Goal: Task Accomplishment & Management: Use online tool/utility

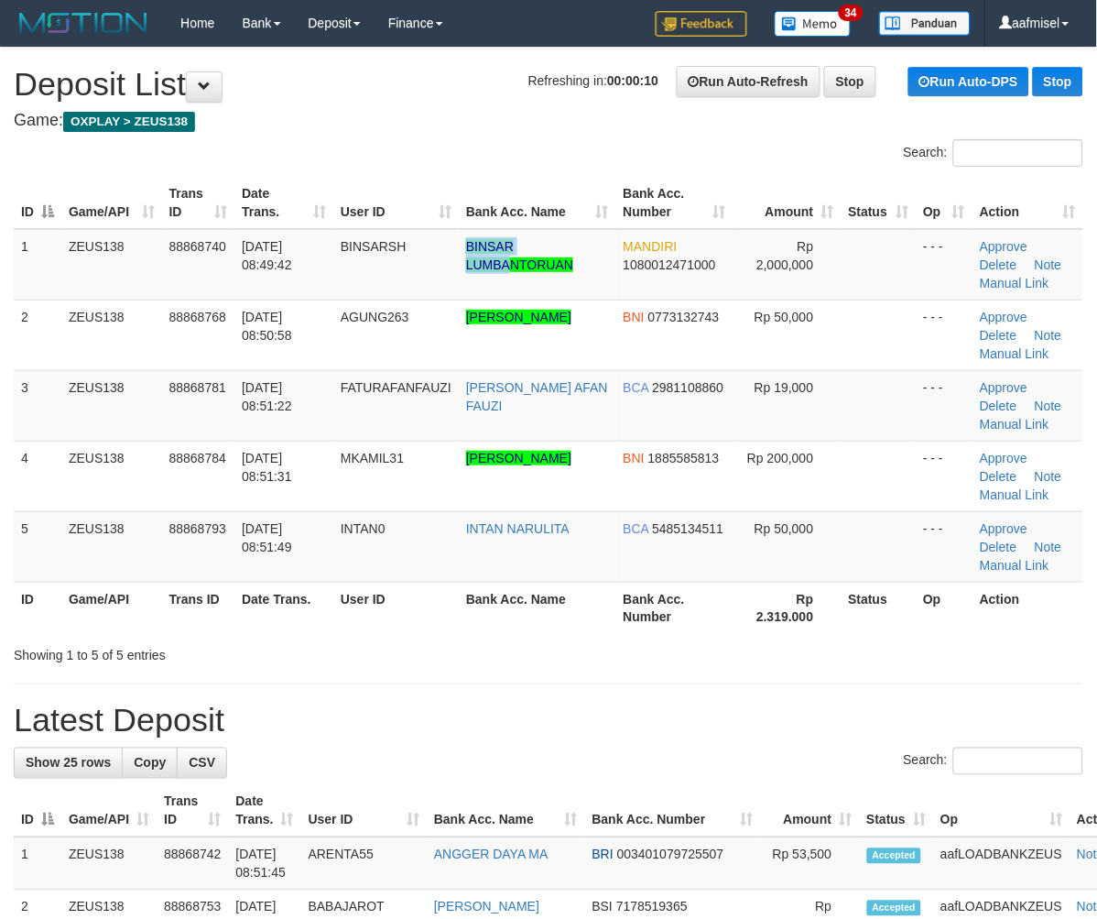
click at [516, 266] on tr "1 ZEUS138 88868740 01/10/2025 08:49:42 BINSARSH BINSAR LUMBANTORUAN MANDIRI 108…" at bounding box center [549, 264] width 1070 height 71
click at [449, 255] on td "BINSARSH" at bounding box center [395, 264] width 125 height 71
drag, startPoint x: 447, startPoint y: 242, endPoint x: 529, endPoint y: 280, distance: 91.0
click at [529, 280] on tr "1 ZEUS138 88868740 01/10/2025 08:49:42 BINSARSH BINSAR LUMBANTORUAN MANDIRI 108…" at bounding box center [549, 264] width 1070 height 71
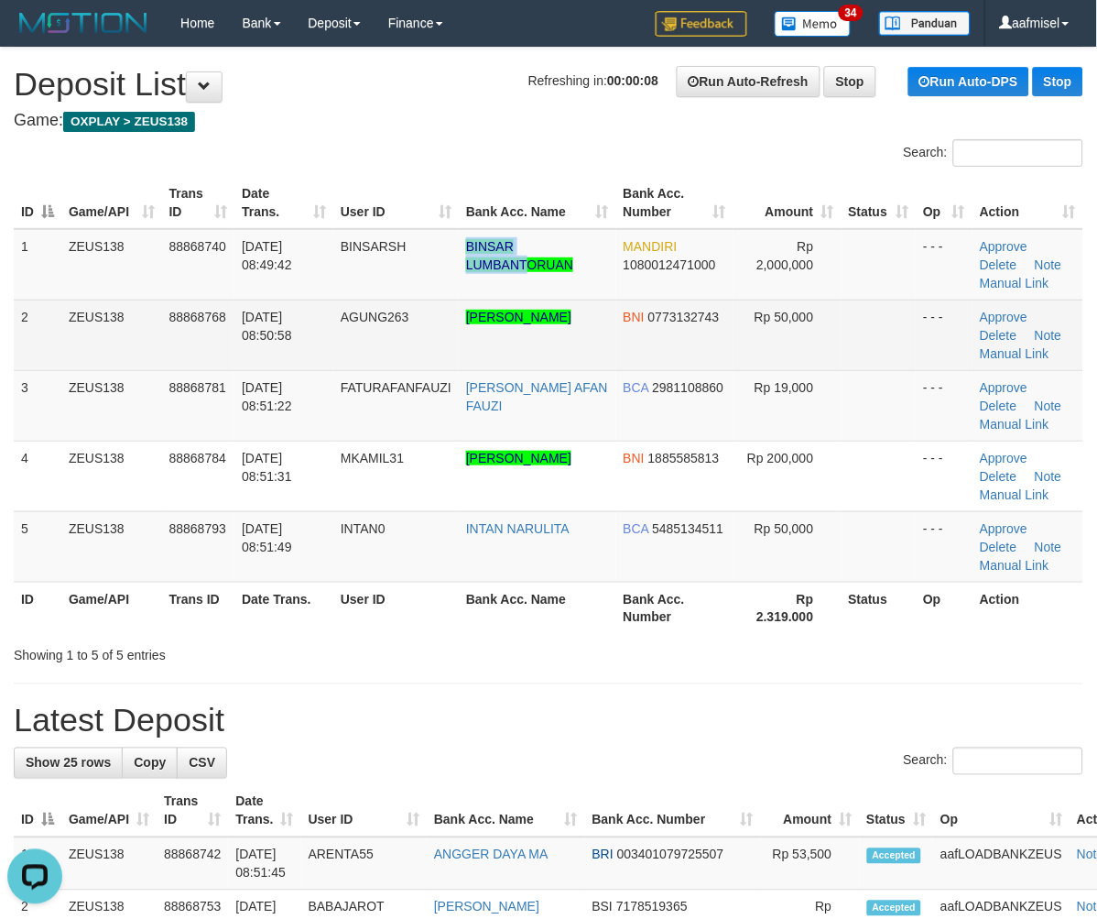
copy tr "BINSAR LUMBANT"
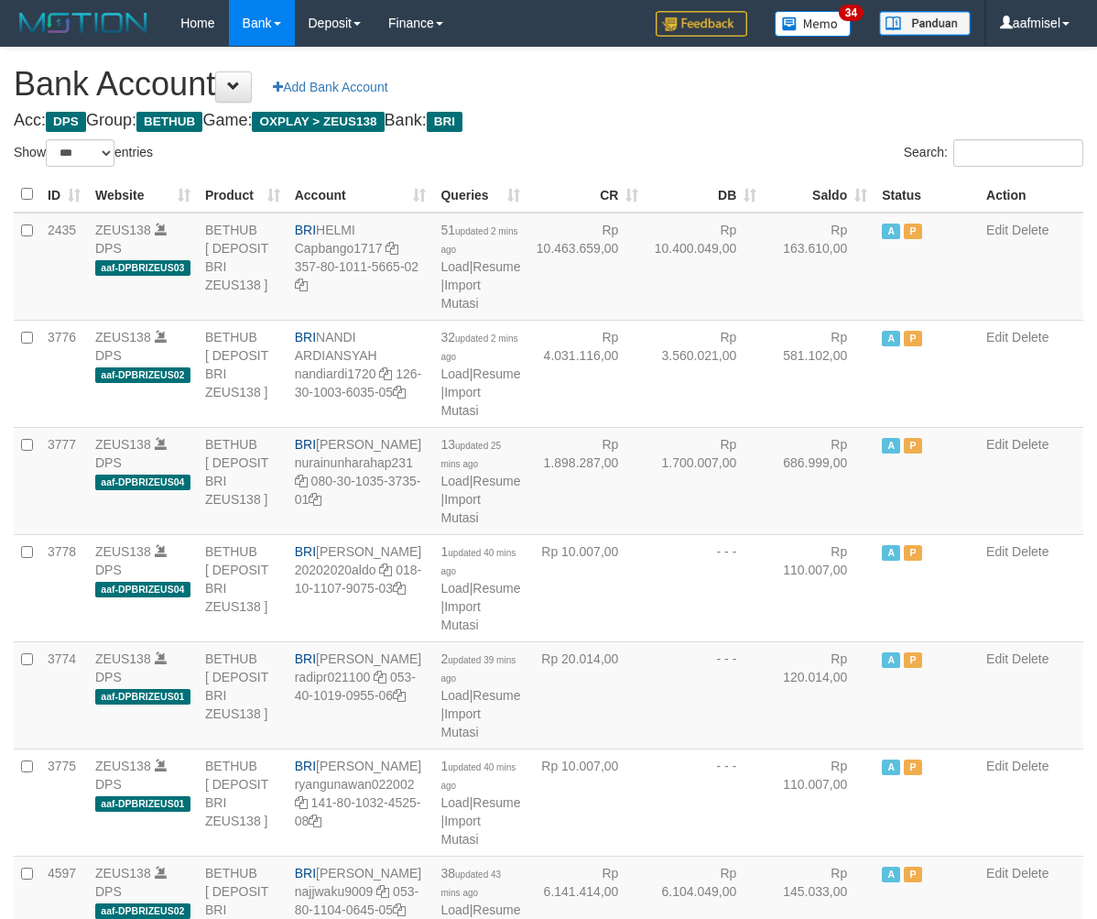
select select "***"
click at [455, 525] on link "Import Mutasi" at bounding box center [460, 508] width 39 height 33
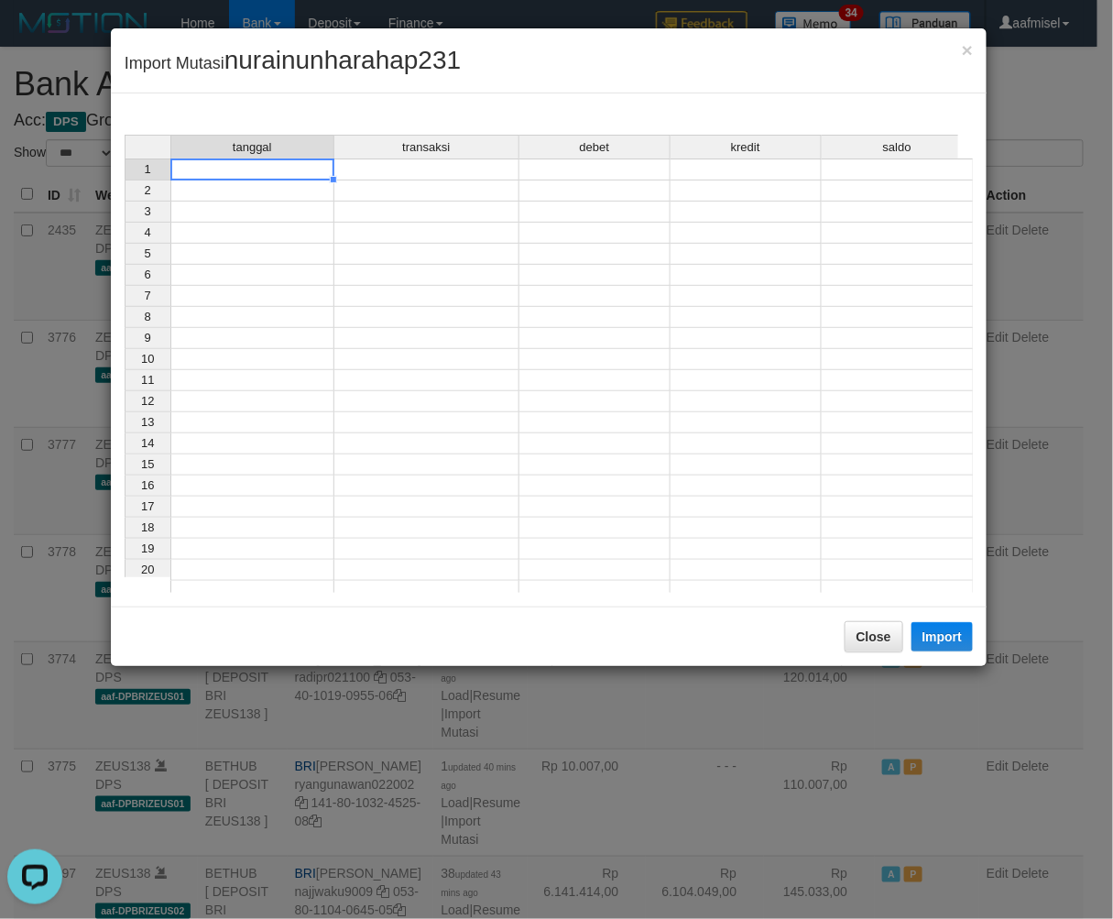
click at [298, 167] on td at bounding box center [252, 169] width 164 height 22
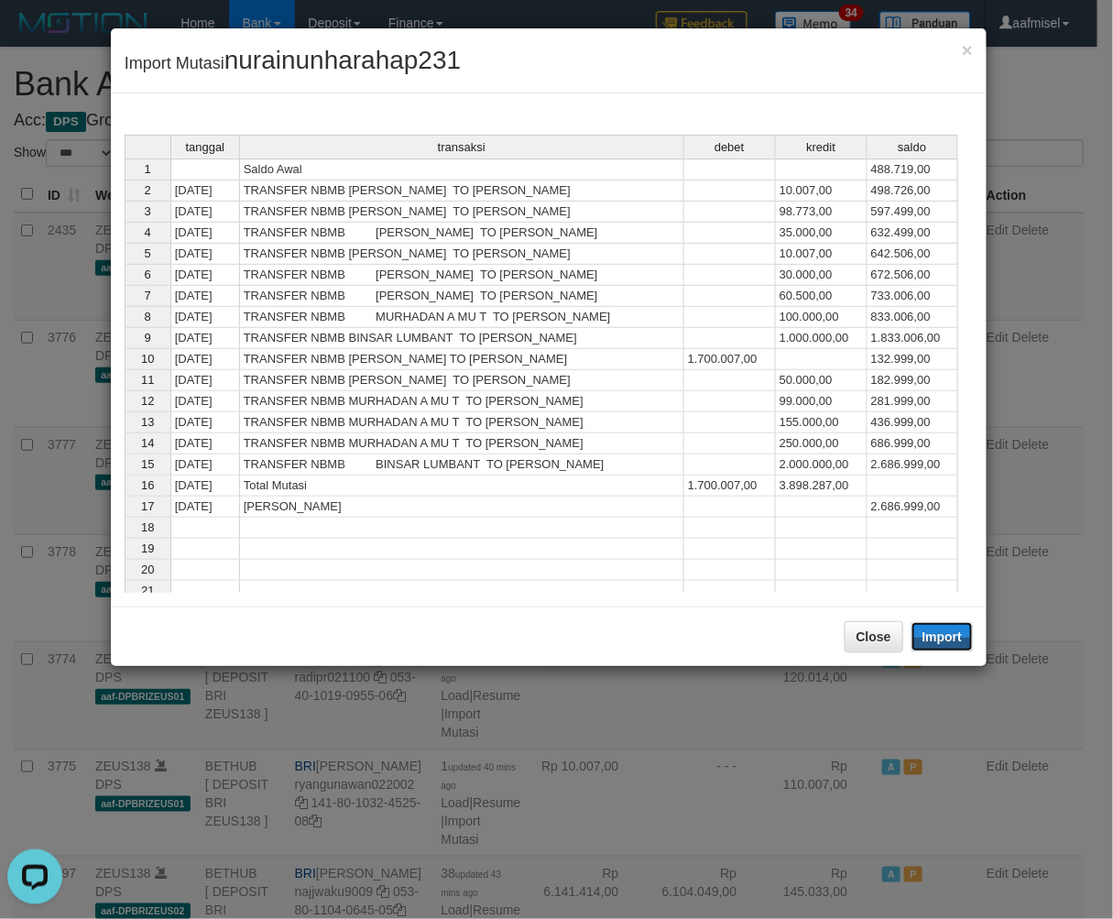
drag, startPoint x: 940, startPoint y: 629, endPoint x: 874, endPoint y: 278, distance: 357.9
click at [941, 629] on button "Import" at bounding box center [942, 636] width 62 height 29
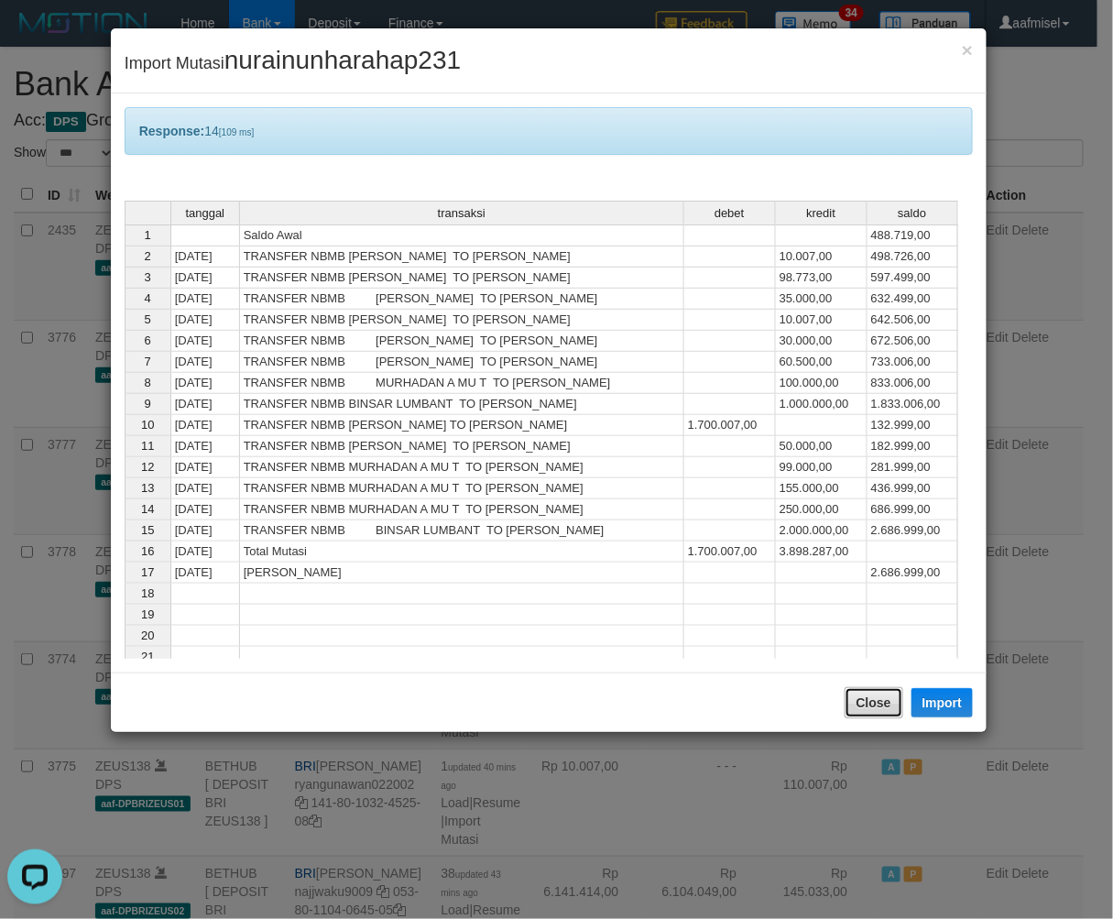
click at [865, 702] on button "Close" at bounding box center [874, 702] width 59 height 31
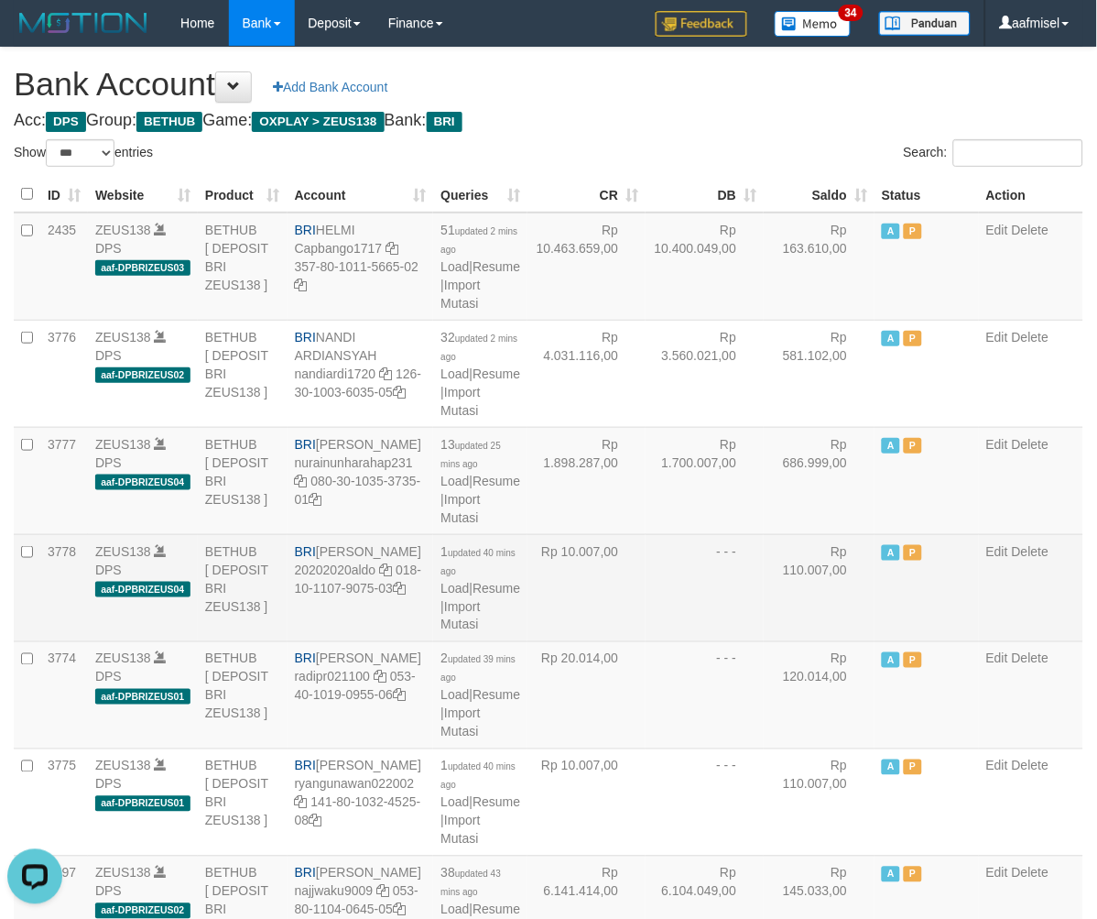
drag, startPoint x: 829, startPoint y: 664, endPoint x: 830, endPoint y: 636, distance: 28.4
click at [829, 641] on td "Rp 110.007,00" at bounding box center [819, 587] width 111 height 107
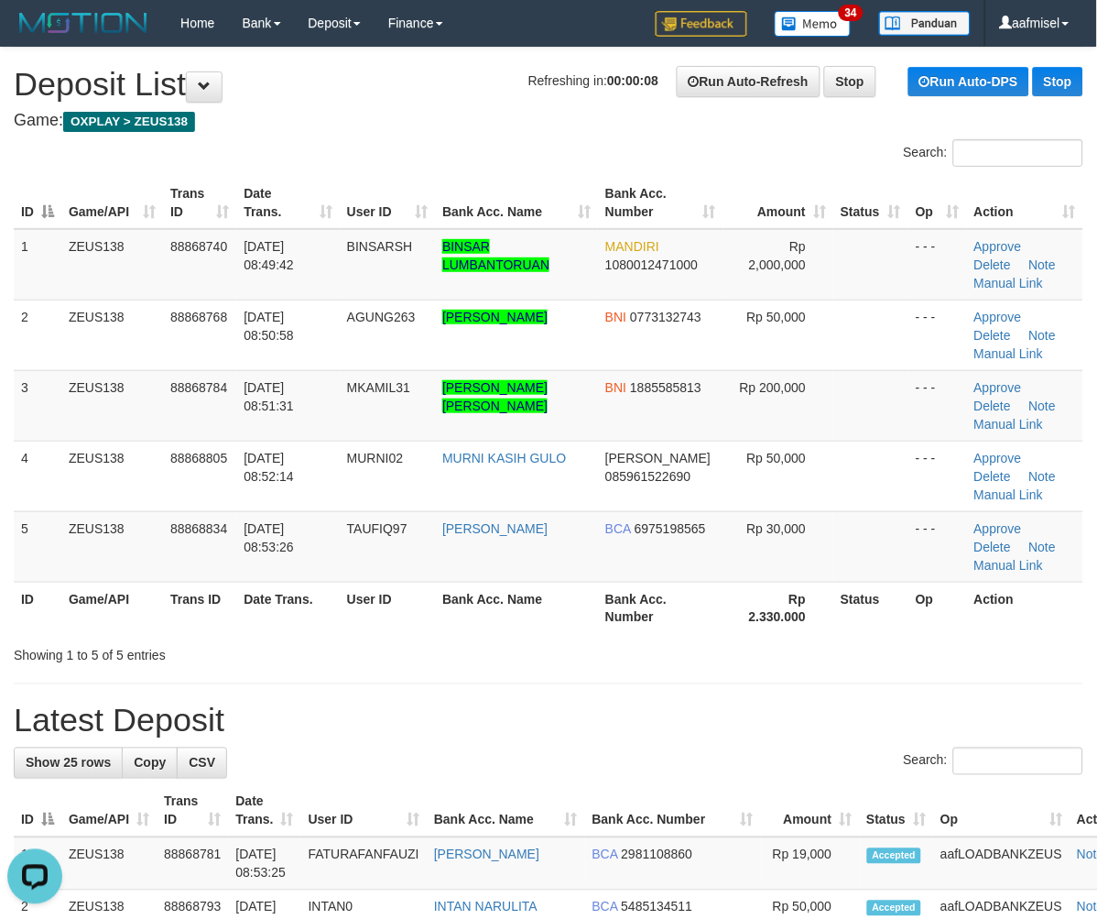
click at [561, 172] on div "ID Game/API Trans ID Date Trans. User ID Bank Acc. Name Bank Acc. Number Amount…" at bounding box center [548, 405] width 1097 height 468
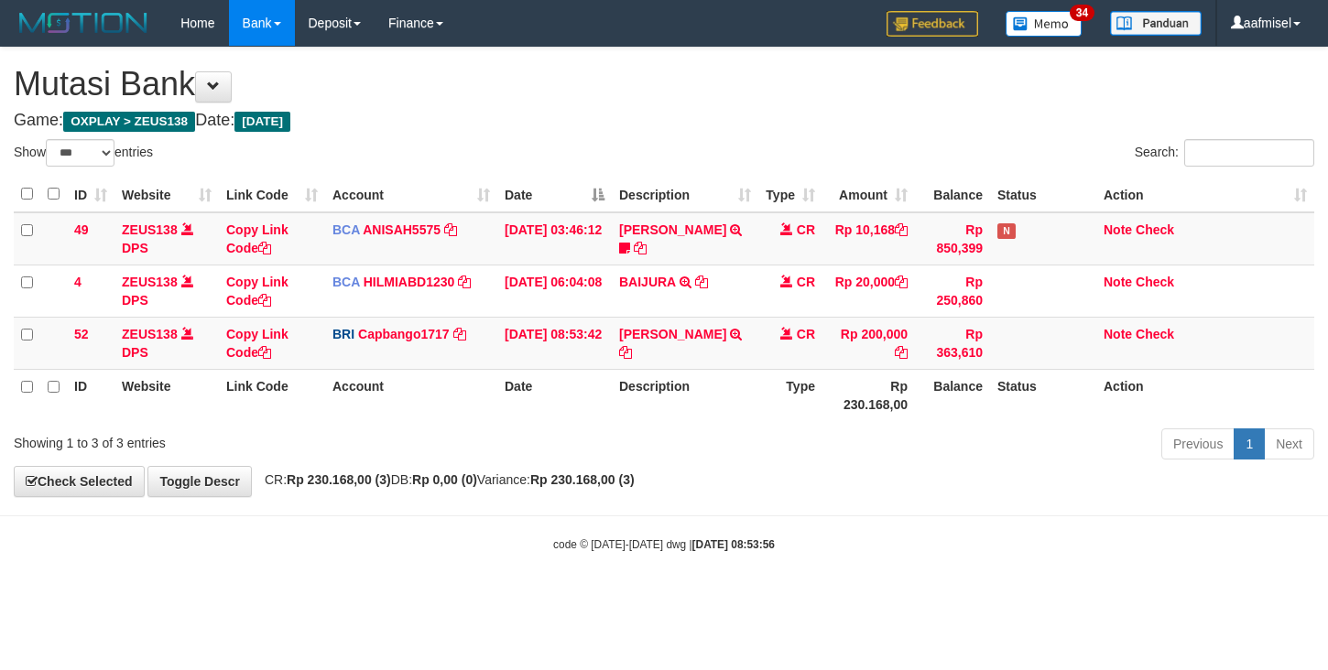
select select "***"
click at [336, 561] on body "Toggle navigation Home Bank Account List Load By Website Group [OXPLAY] ZEUS138…" at bounding box center [664, 299] width 1328 height 599
click at [351, 561] on body "Toggle navigation Home Bank Account List Load By Website Group [OXPLAY] ZEUS138…" at bounding box center [664, 299] width 1328 height 599
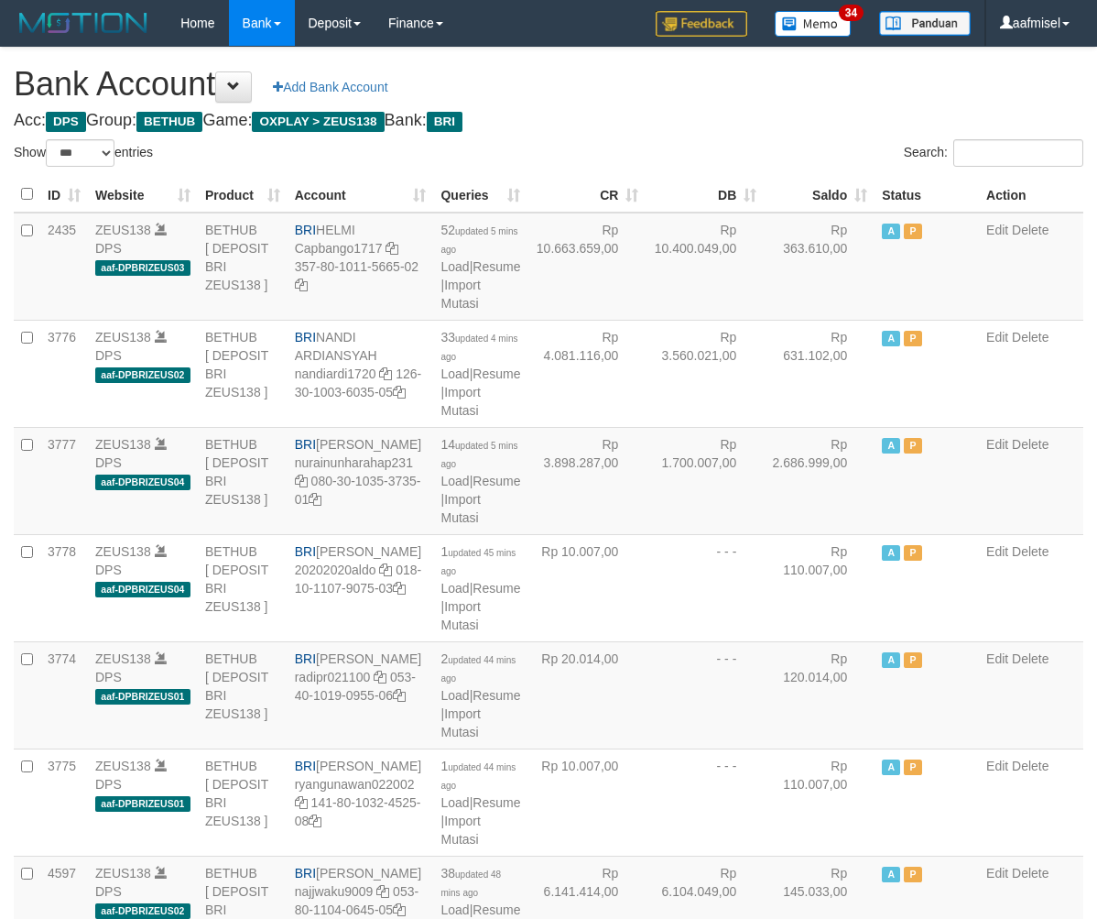
select select "***"
click at [456, 525] on link "Import Mutasi" at bounding box center [460, 508] width 39 height 33
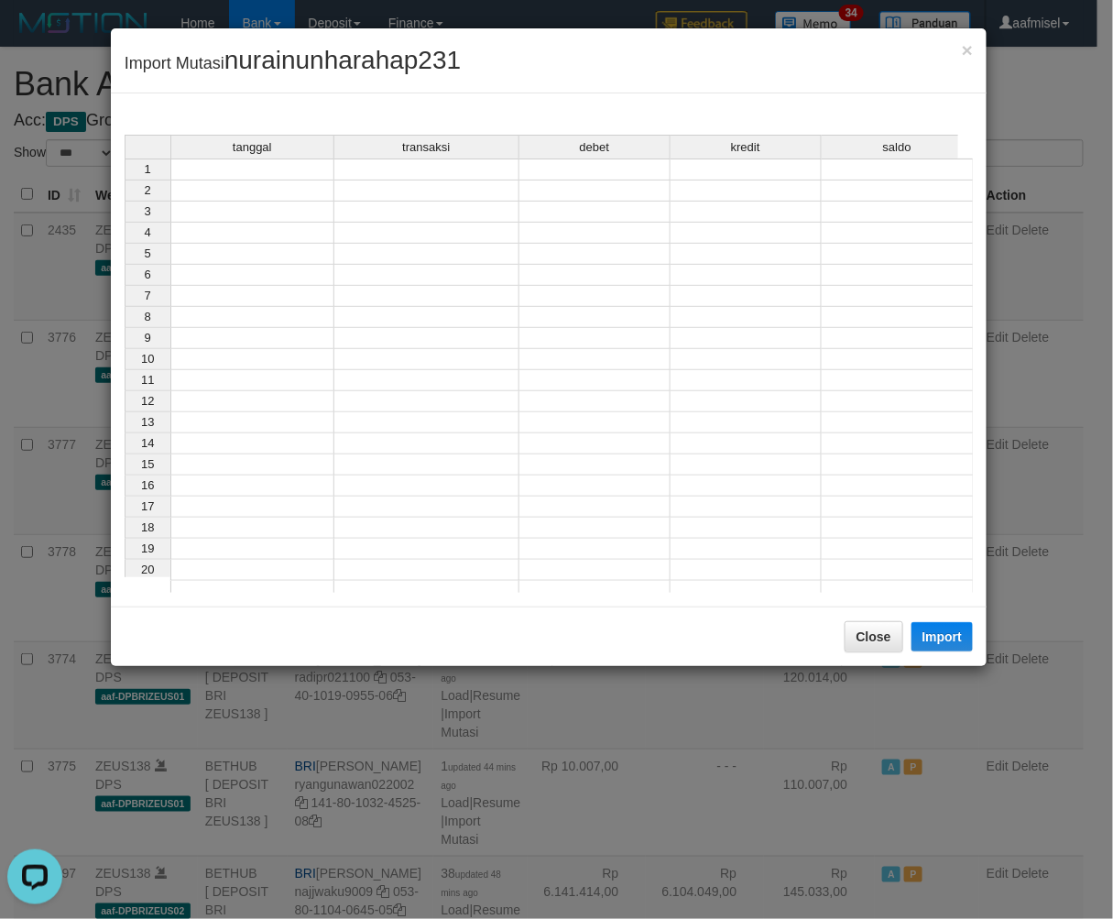
click at [269, 158] on div "tanggal transaksi debet kredit saldo" at bounding box center [542, 148] width 834 height 27
click at [267, 169] on td at bounding box center [252, 169] width 164 height 22
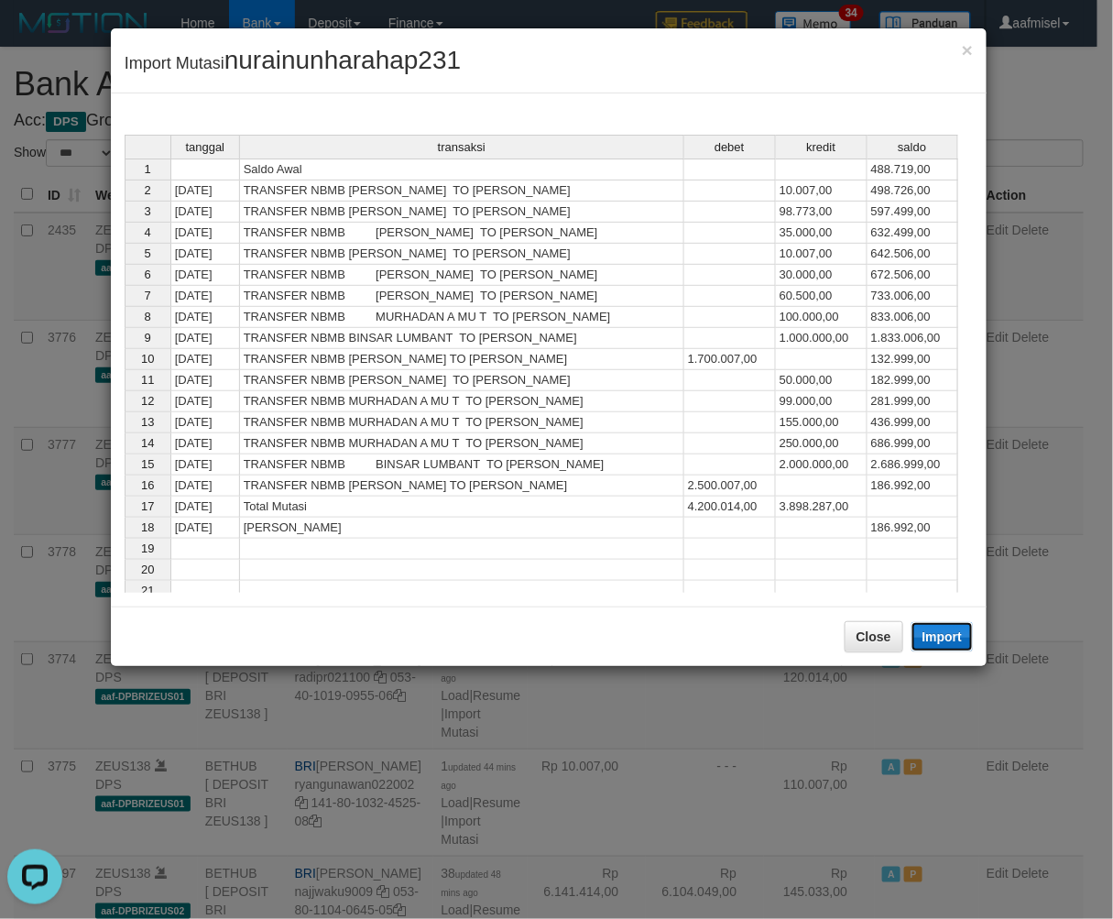
click at [940, 634] on button "Import" at bounding box center [942, 636] width 62 height 29
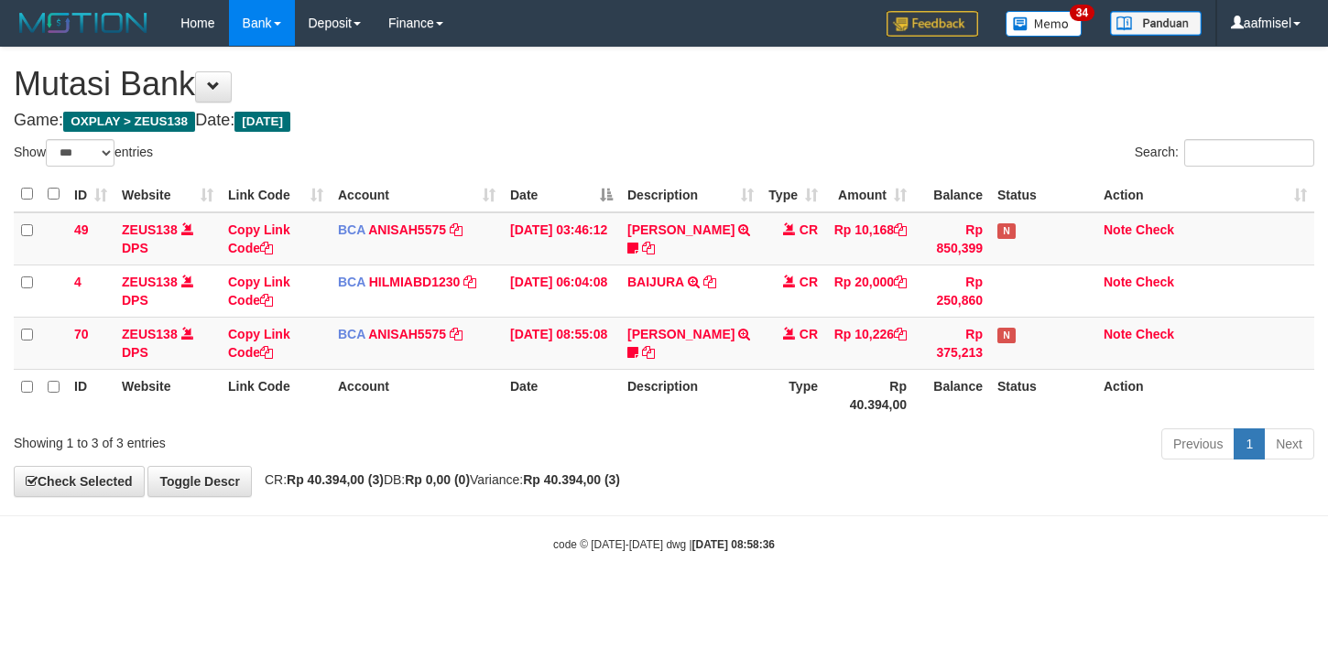
select select "***"
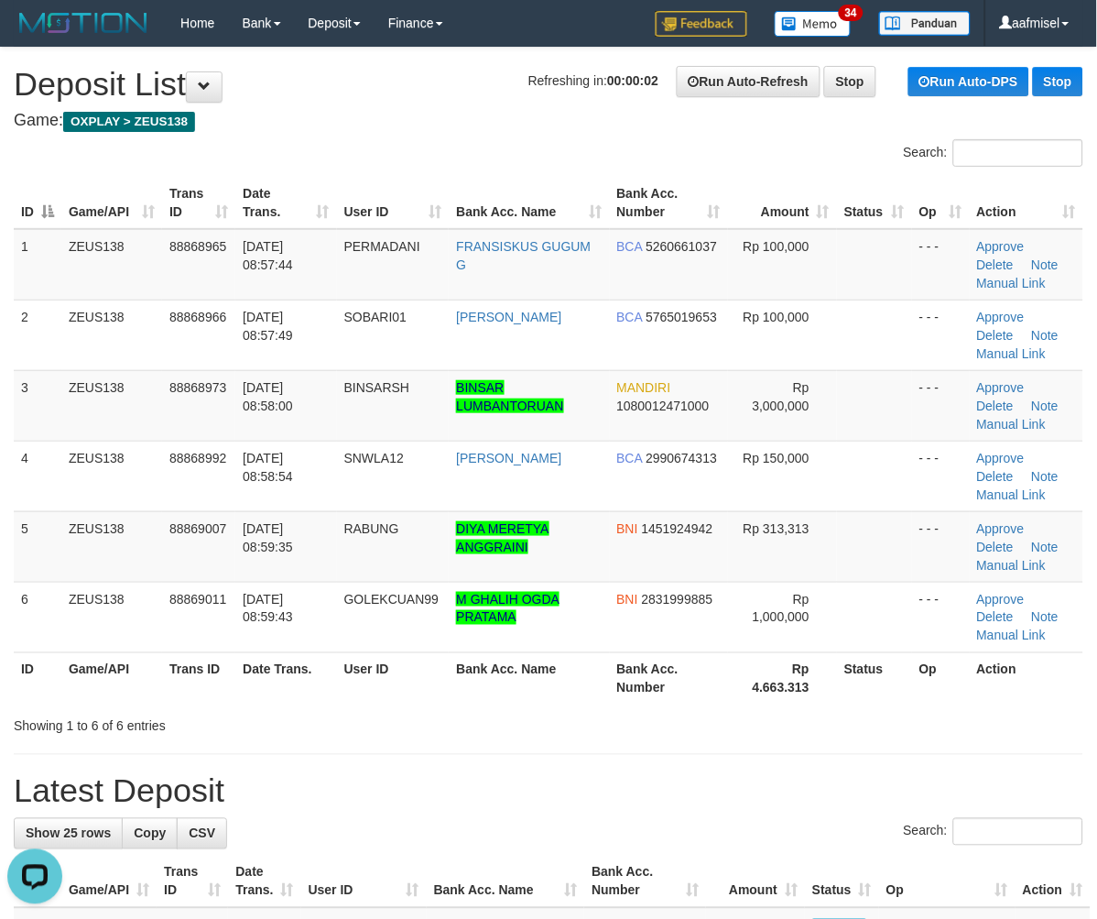
click at [1090, 378] on div "ID Game/API Trans ID Date Trans. User ID Bank Acc. Name Bank Acc. Number Amount…" at bounding box center [548, 440] width 1097 height 539
